Goal: Task Accomplishment & Management: Use online tool/utility

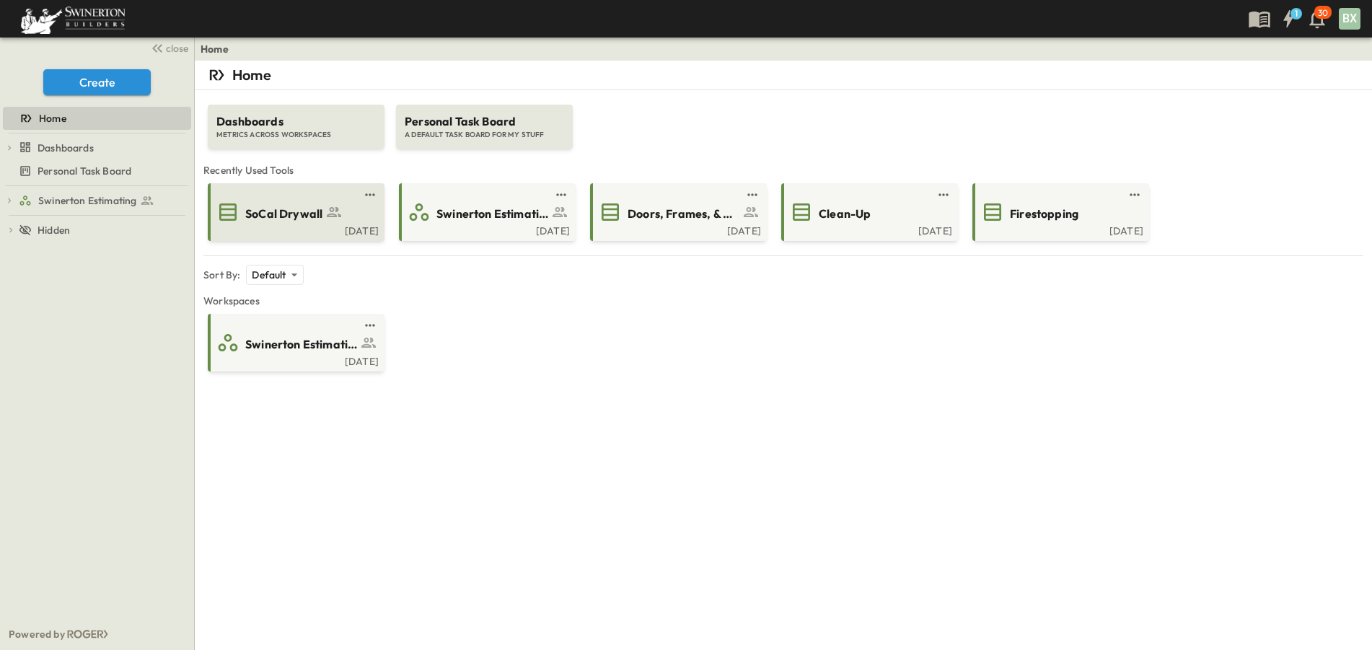
click at [303, 227] on div "[DATE]" at bounding box center [295, 230] width 168 height 12
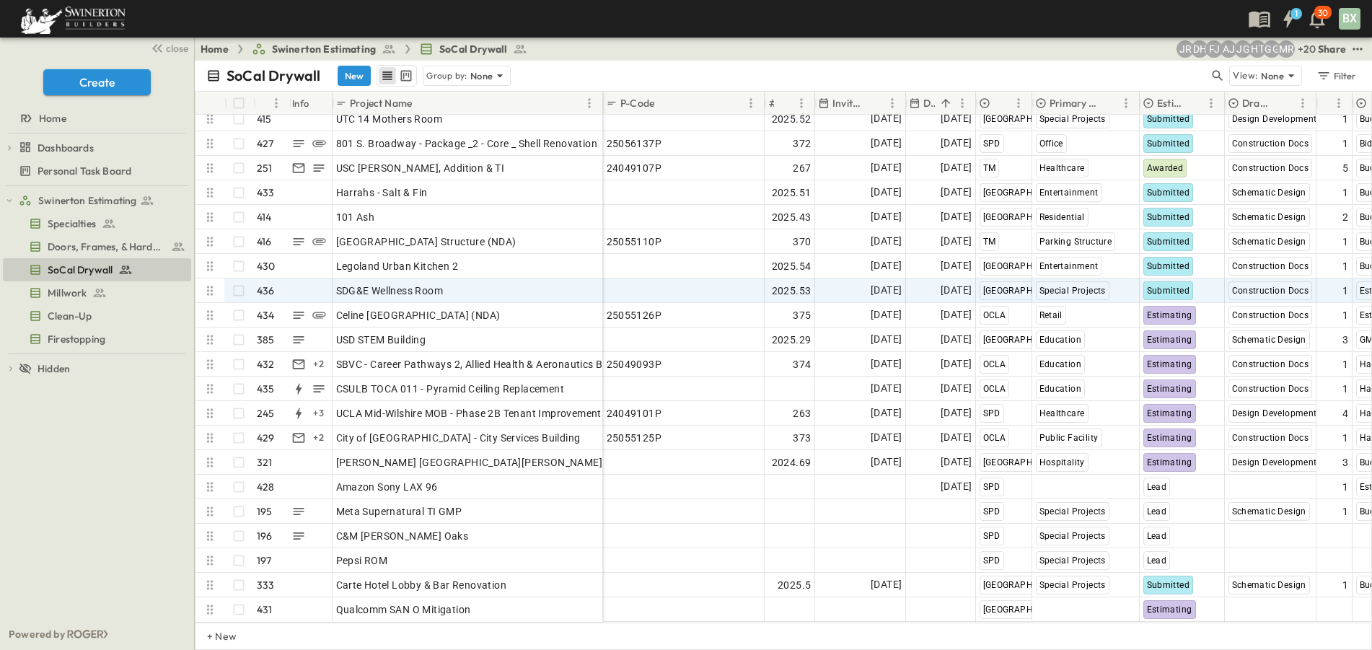
scroll to position [10195, 0]
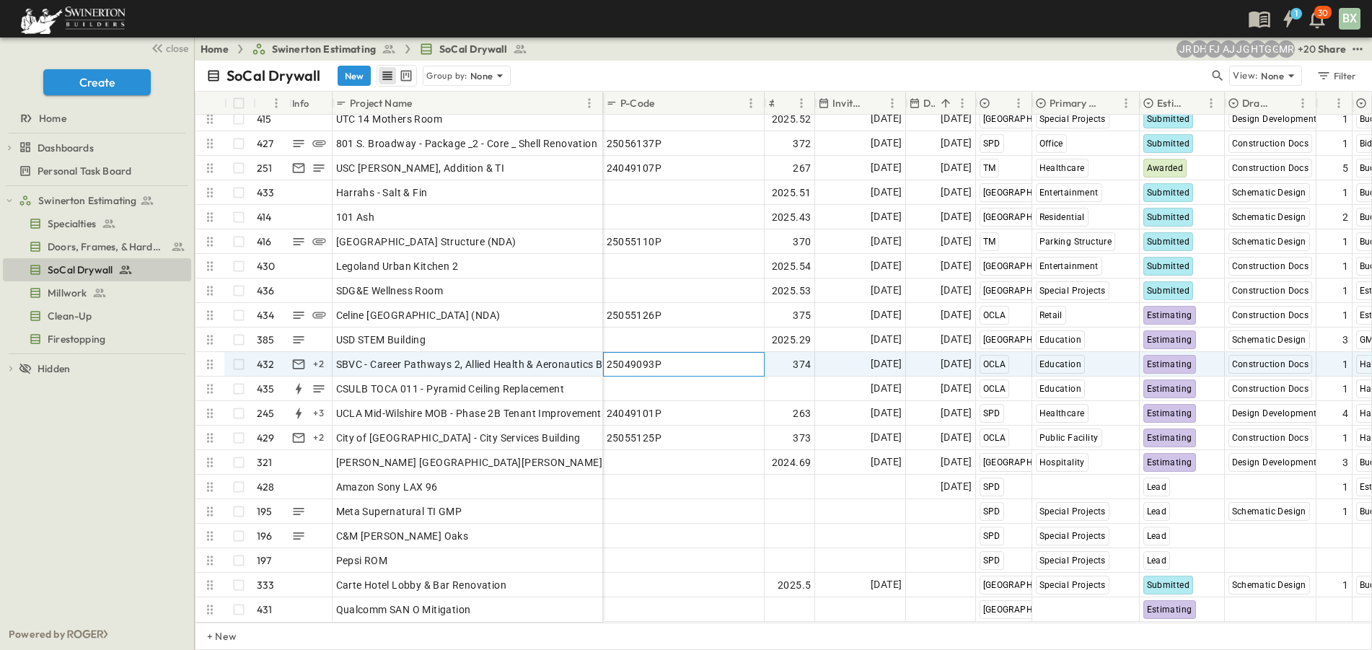
click at [678, 356] on div "25049093P" at bounding box center [684, 364] width 154 height 20
drag, startPoint x: 680, startPoint y: 351, endPoint x: 659, endPoint y: 351, distance: 20.9
click at [605, 355] on input "*********" at bounding box center [683, 363] width 159 height 17
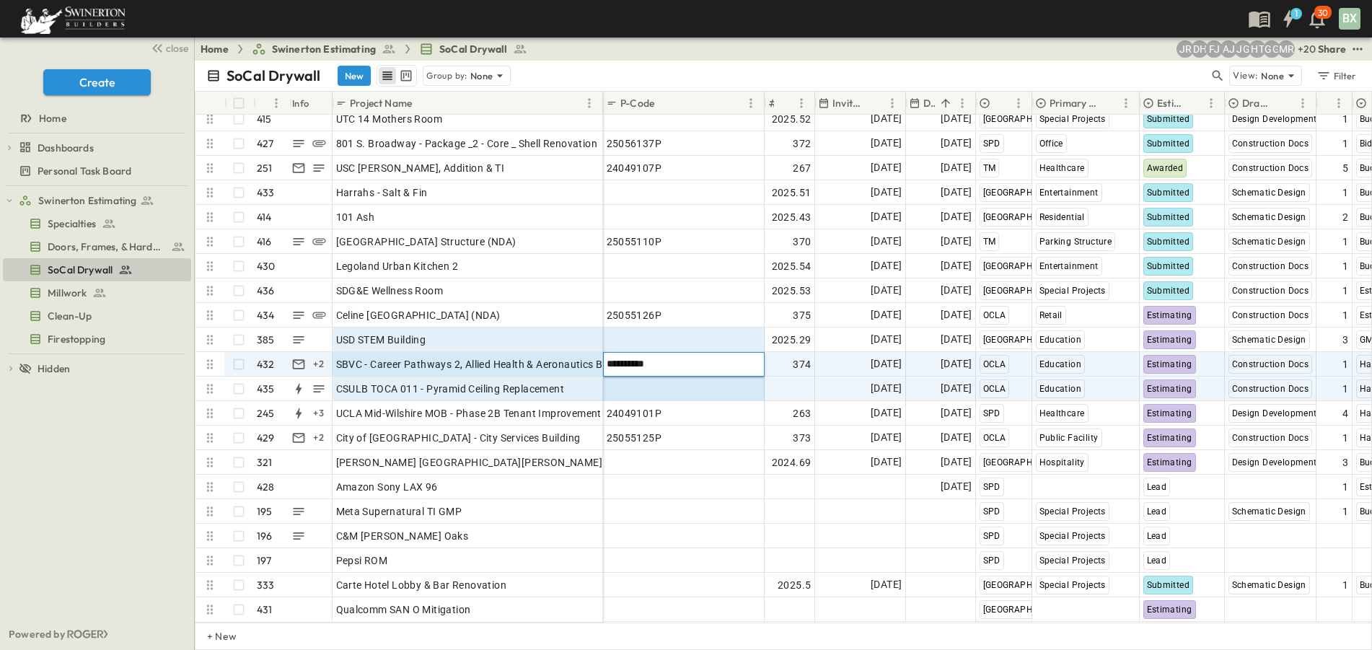
scroll to position [10175, 0]
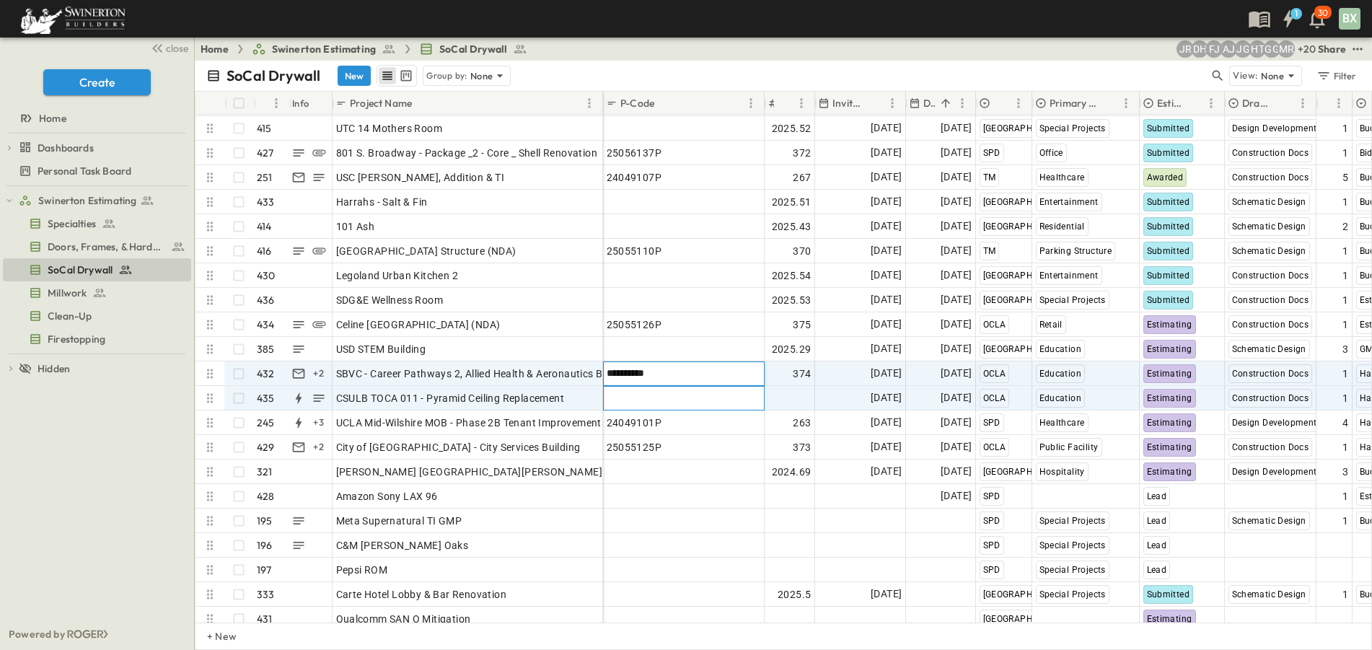
drag, startPoint x: 680, startPoint y: 400, endPoint x: 653, endPoint y: 374, distance: 36.7
click at [680, 399] on div "Add P-Code" at bounding box center [684, 398] width 154 height 20
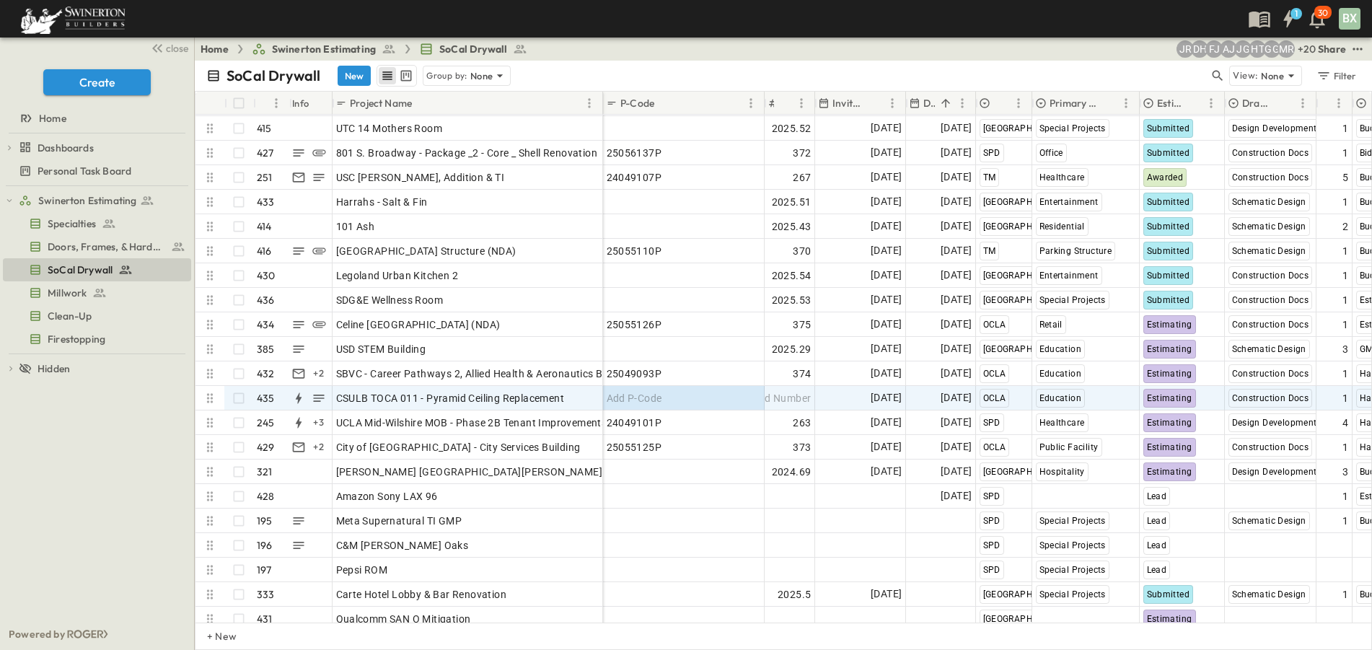
scroll to position [10195, 0]
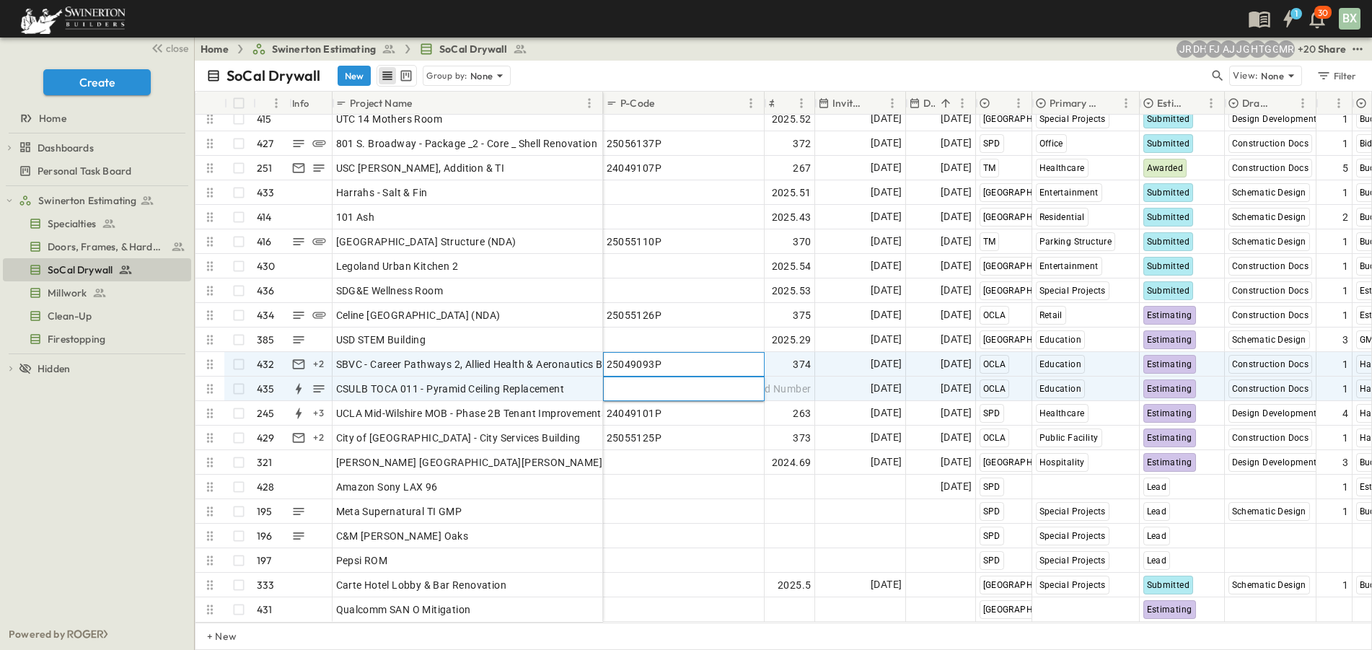
drag, startPoint x: 635, startPoint y: 355, endPoint x: 648, endPoint y: 361, distance: 14.9
click at [635, 357] on span "25049093P" at bounding box center [635, 364] width 56 height 14
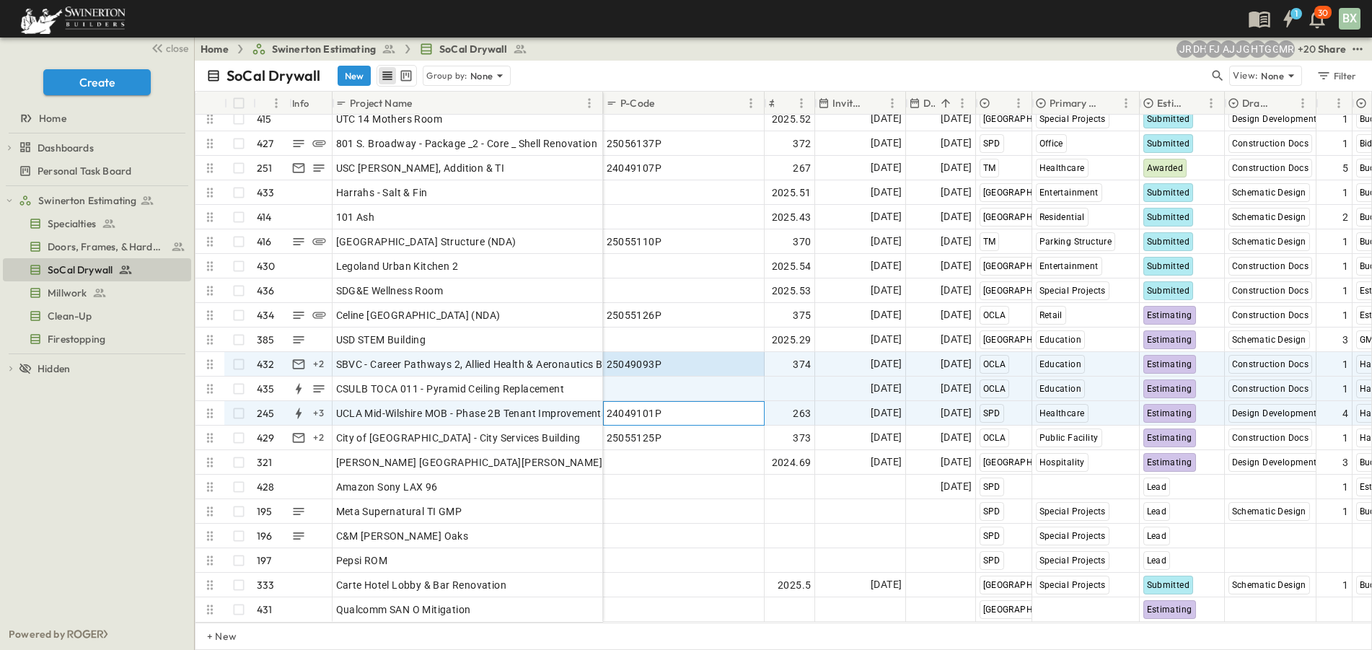
click at [666, 403] on div "24049101P" at bounding box center [684, 413] width 154 height 20
click at [705, 354] on div "25049093P" at bounding box center [684, 364] width 154 height 20
click at [681, 405] on div "24049101P" at bounding box center [684, 413] width 154 height 20
click at [664, 354] on div "25049093P" at bounding box center [684, 364] width 154 height 20
